Goal: Find specific page/section: Find specific page/section

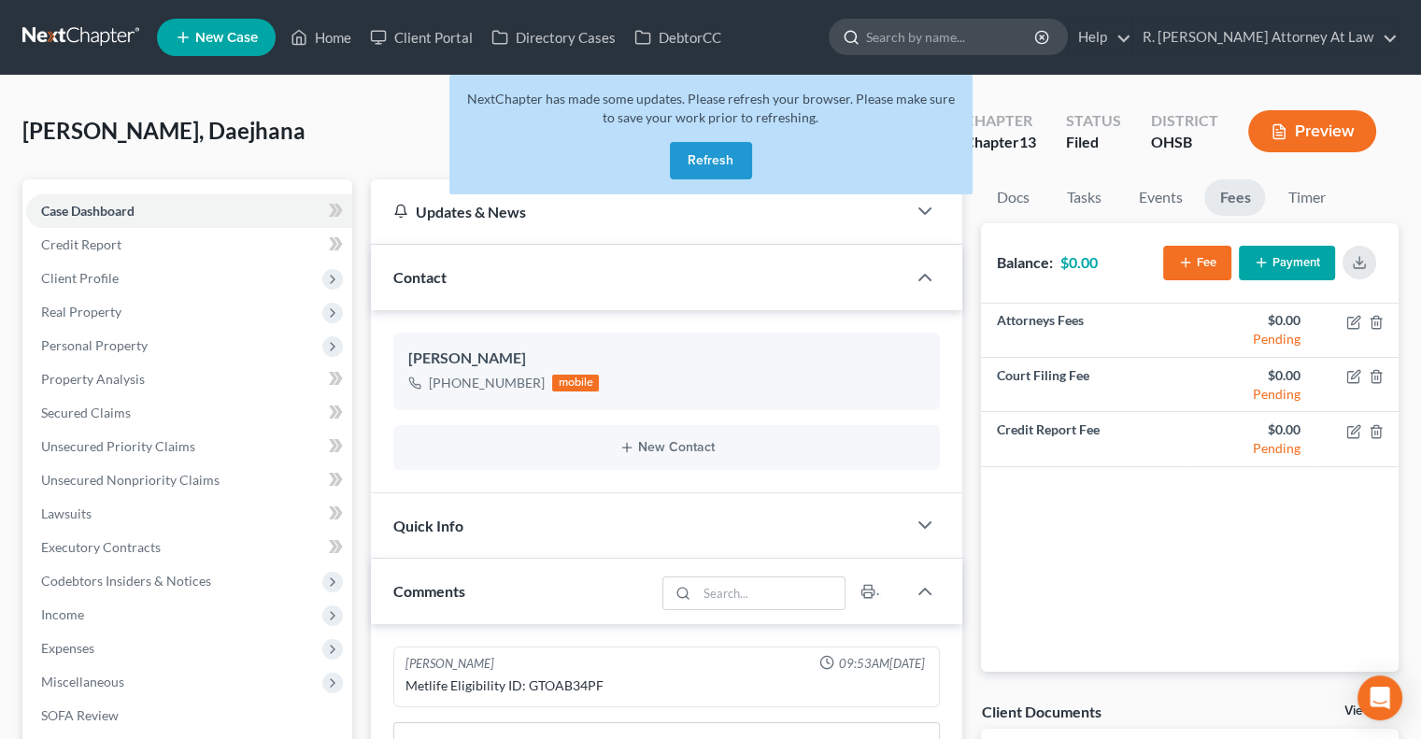
click at [959, 28] on input "search" at bounding box center [951, 37] width 171 height 35
type input "hampton"
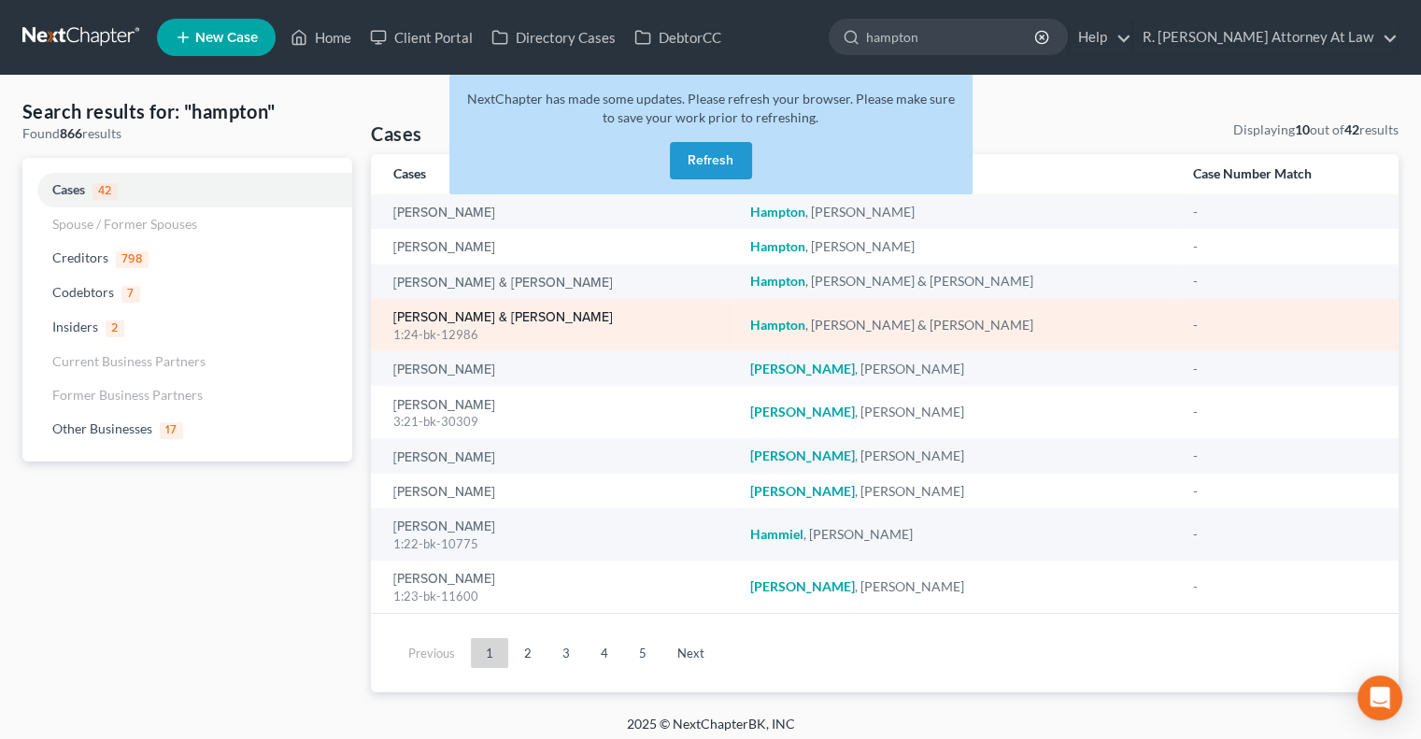
click at [439, 318] on link "Hampton, Christopher & Angela" at bounding box center [503, 317] width 220 height 13
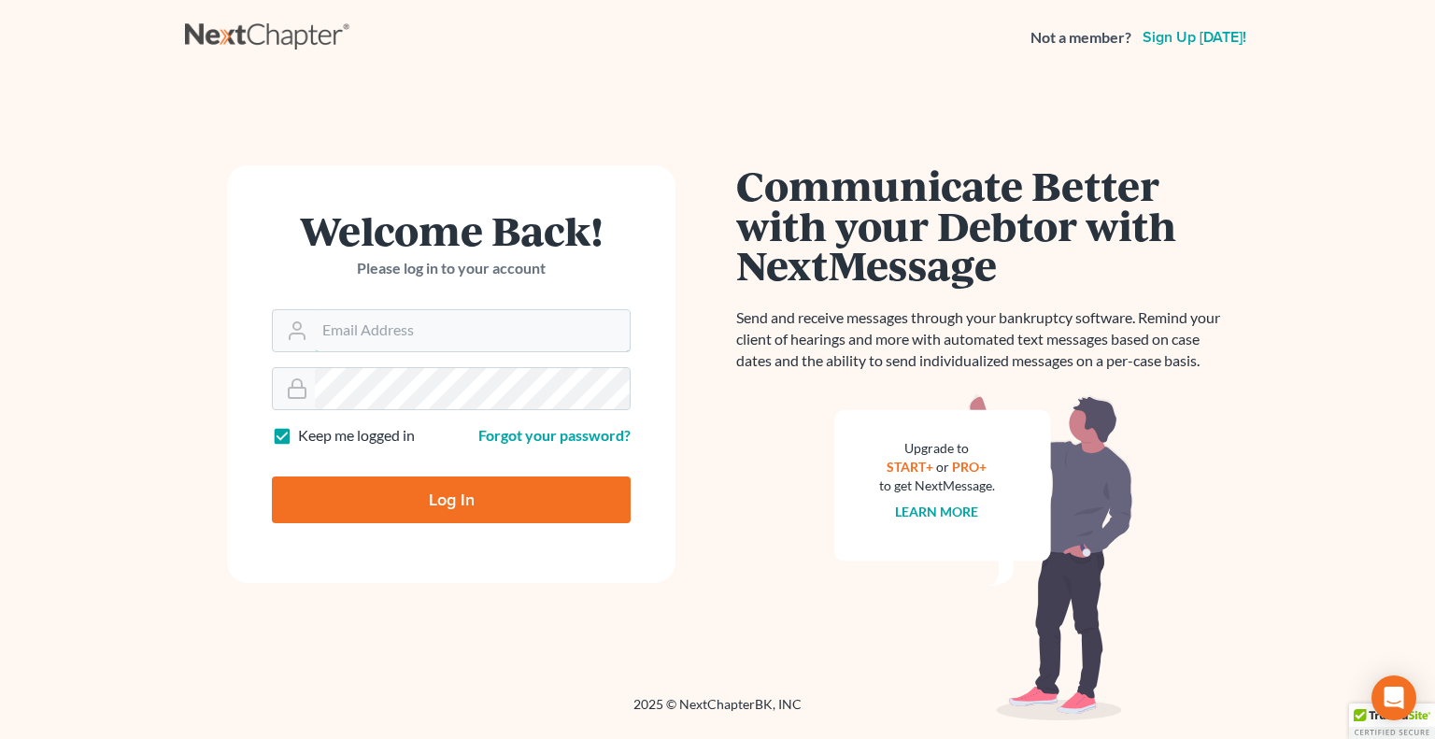
type input "[EMAIL_ADDRESS][DOMAIN_NAME]"
click at [456, 482] on input "Log In" at bounding box center [451, 499] width 359 height 47
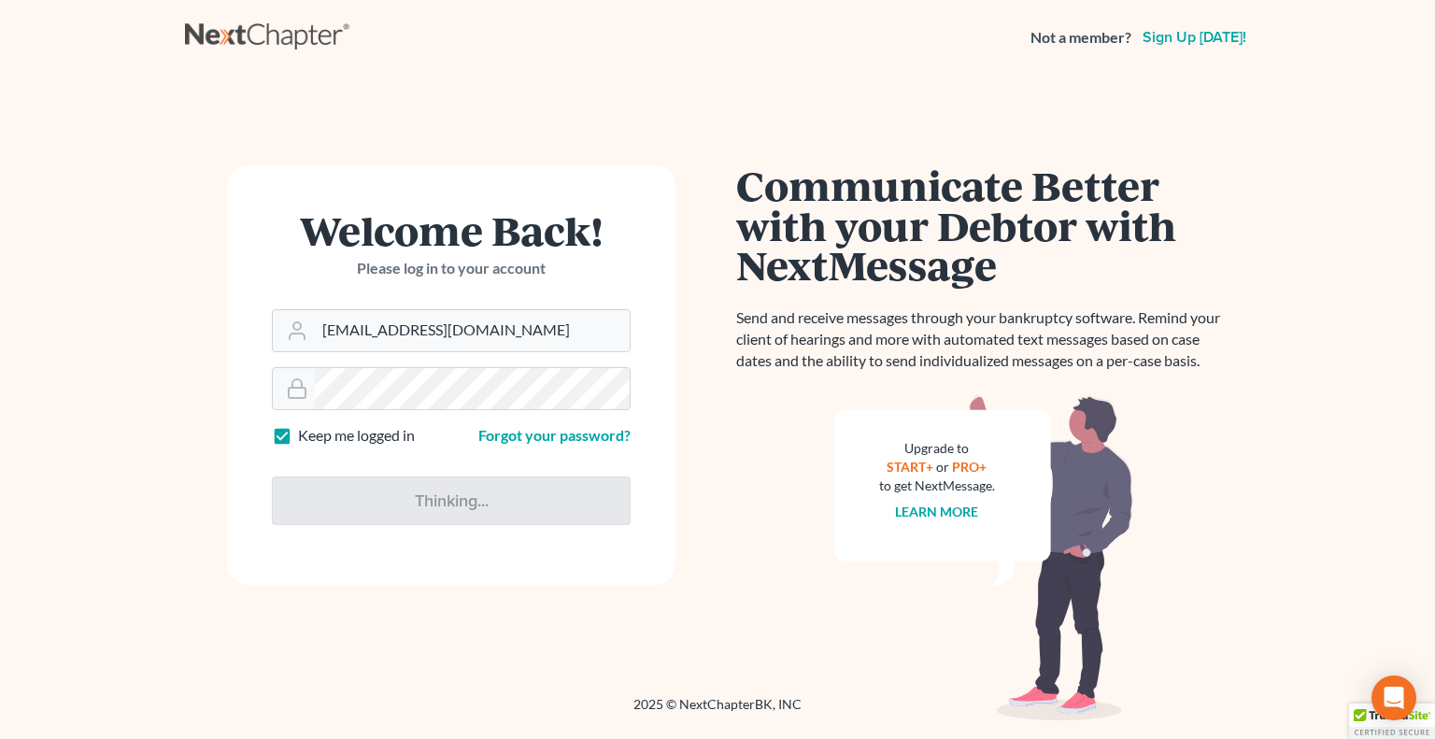
type input "Thinking..."
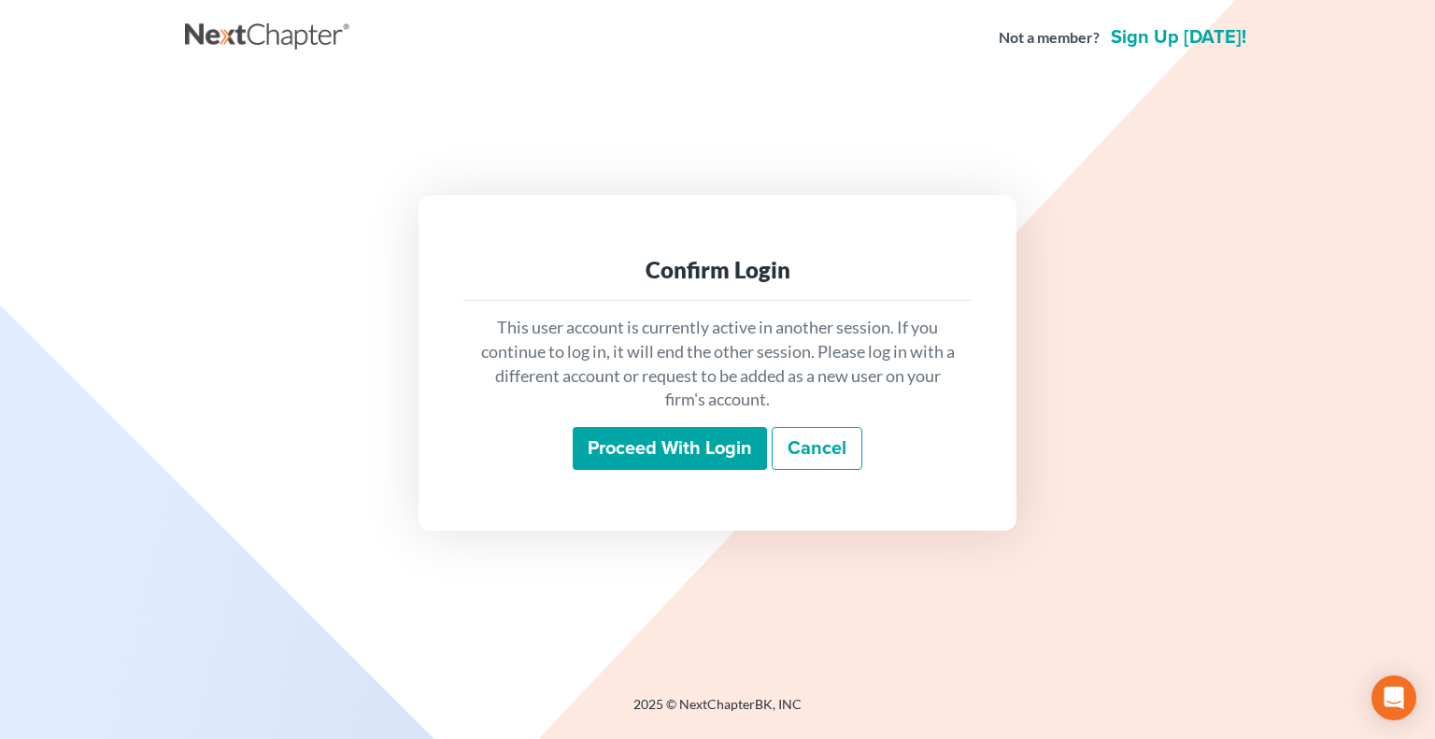
click at [635, 459] on input "Proceed with login" at bounding box center [670, 448] width 194 height 43
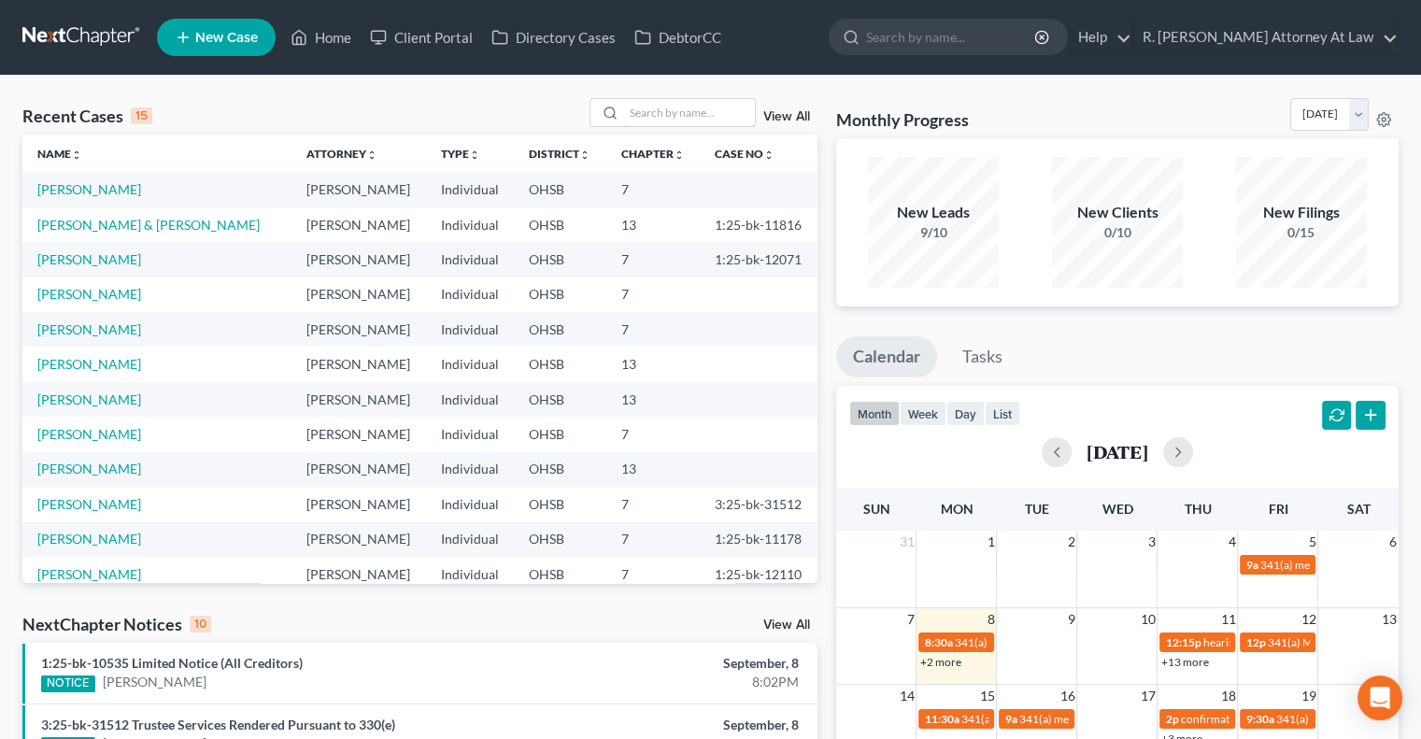
click at [654, 113] on input "search" at bounding box center [689, 112] width 131 height 27
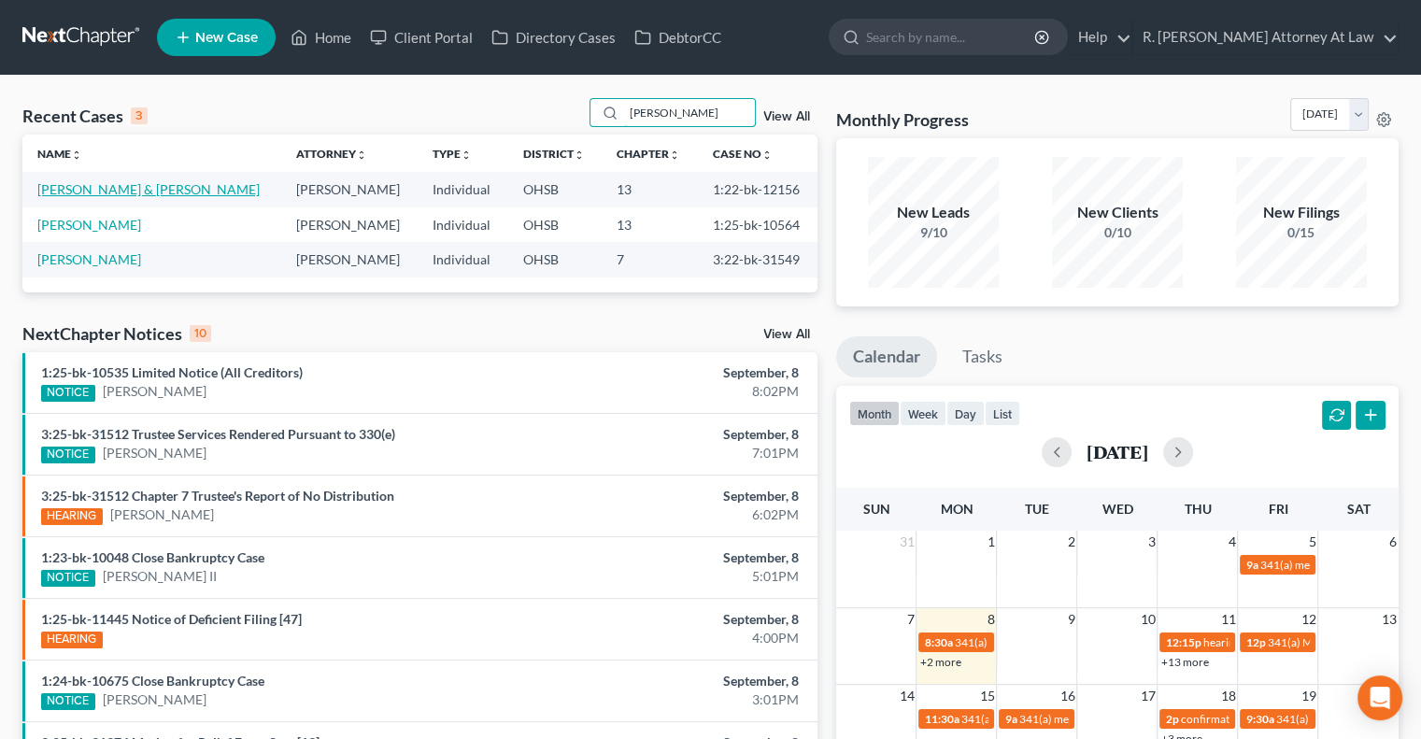
type input "[PERSON_NAME]"
click at [101, 182] on link "[PERSON_NAME] & [PERSON_NAME]" at bounding box center [148, 189] width 222 height 16
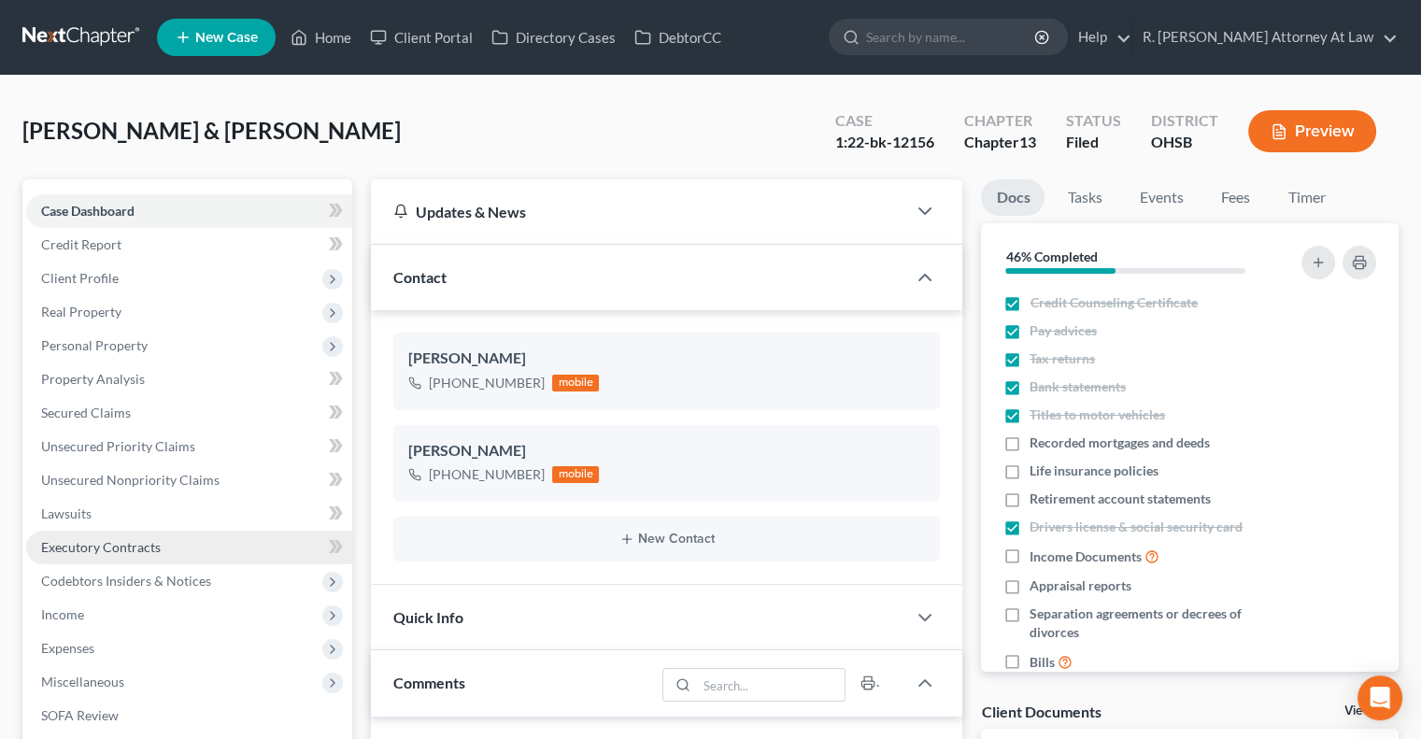
scroll to position [580, 0]
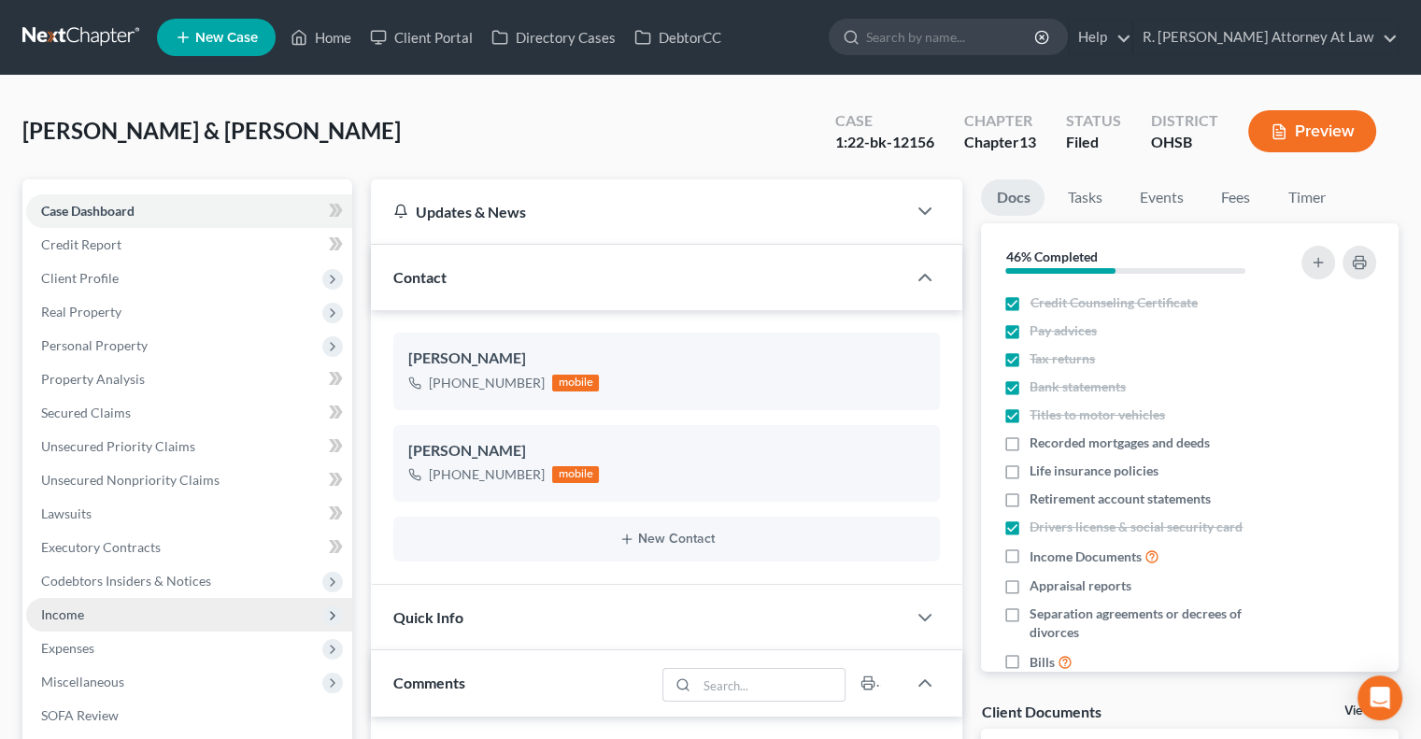
click at [79, 613] on span "Income" at bounding box center [62, 614] width 43 height 16
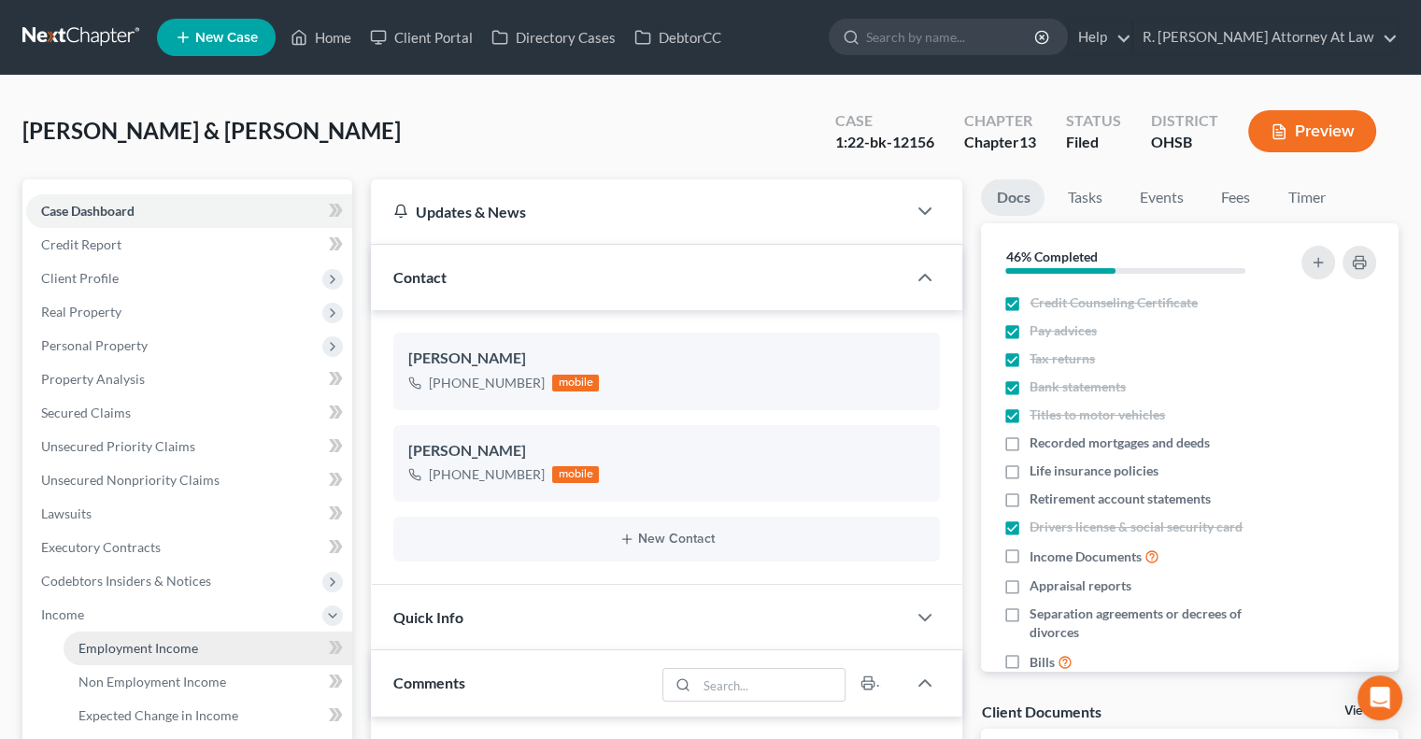
click at [96, 653] on span "Employment Income" at bounding box center [138, 648] width 120 height 16
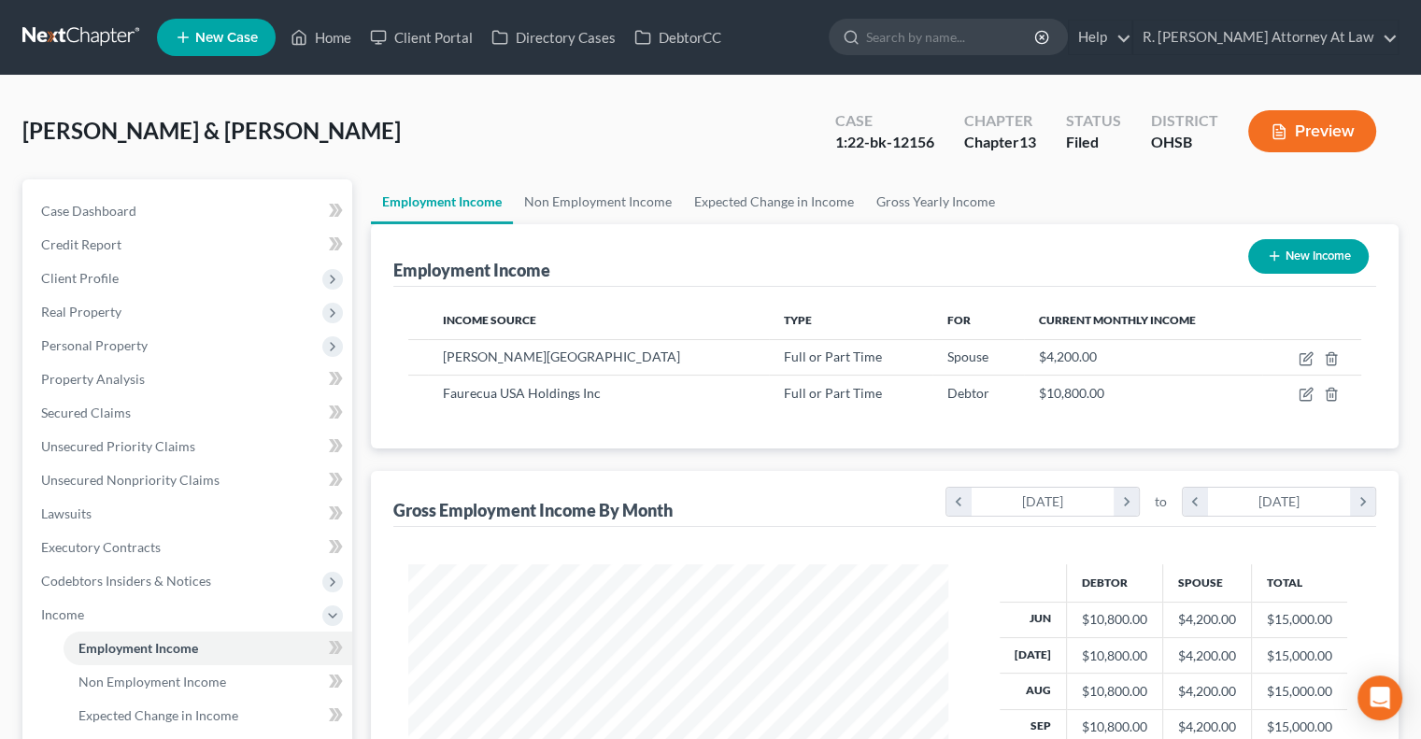
scroll to position [333, 576]
click at [937, 33] on input "search" at bounding box center [951, 37] width 171 height 35
type input "[PERSON_NAME]"
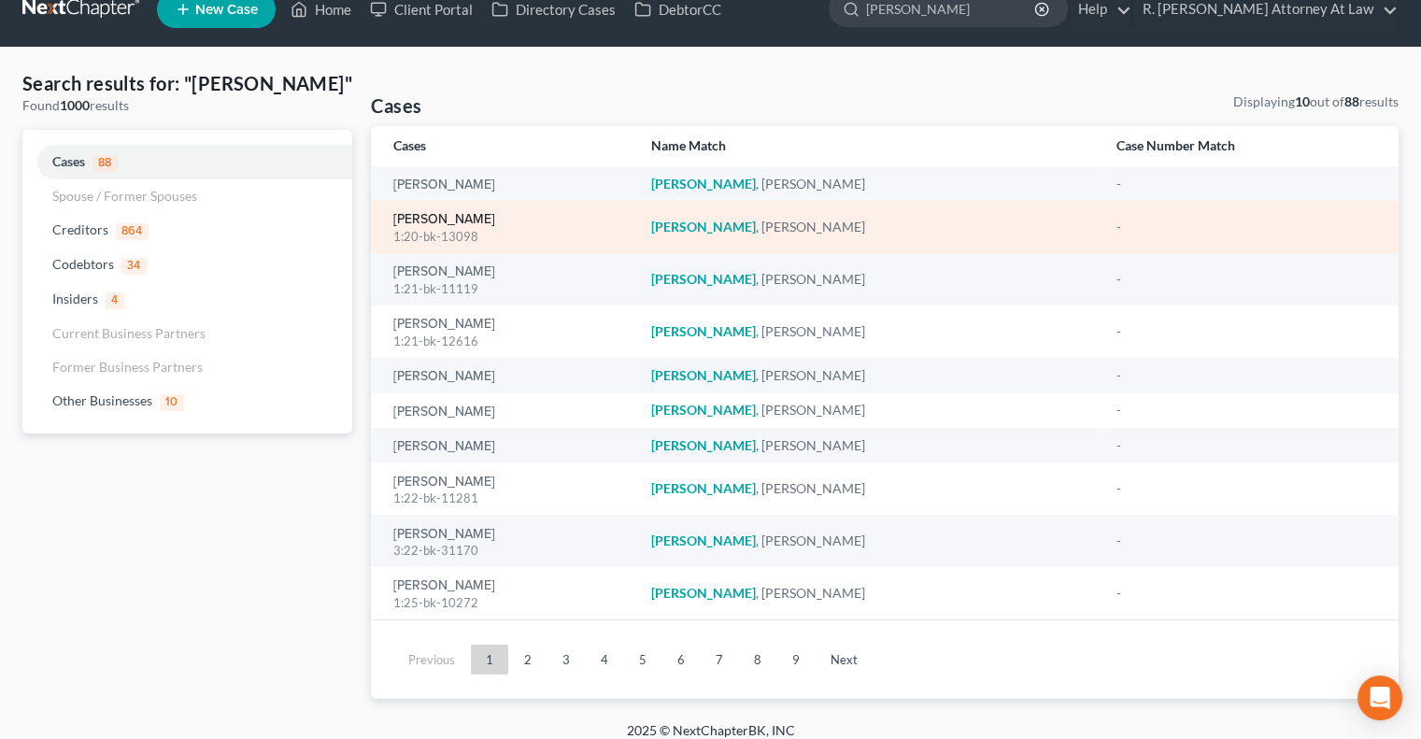
scroll to position [44, 0]
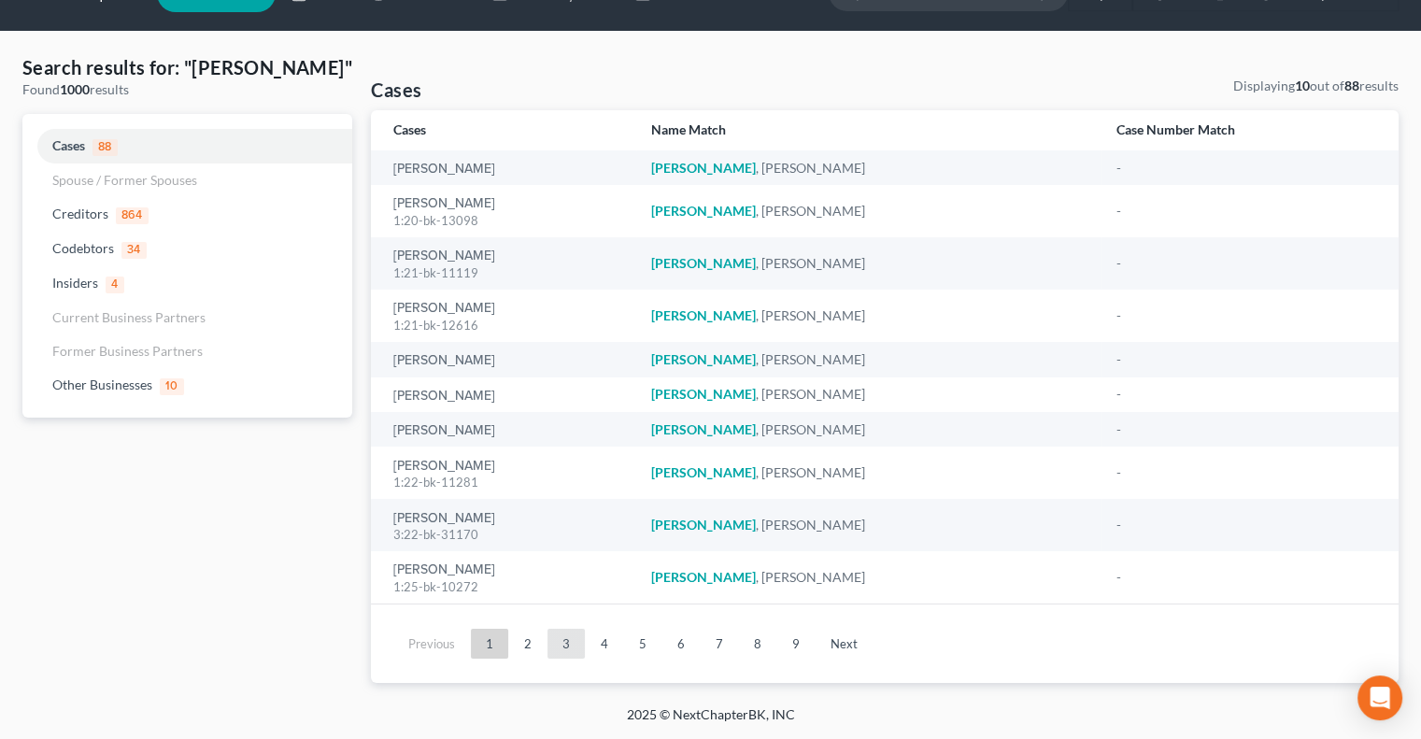
click at [557, 641] on link "3" at bounding box center [565, 644] width 37 height 30
